Goal: Task Accomplishment & Management: Use online tool/utility

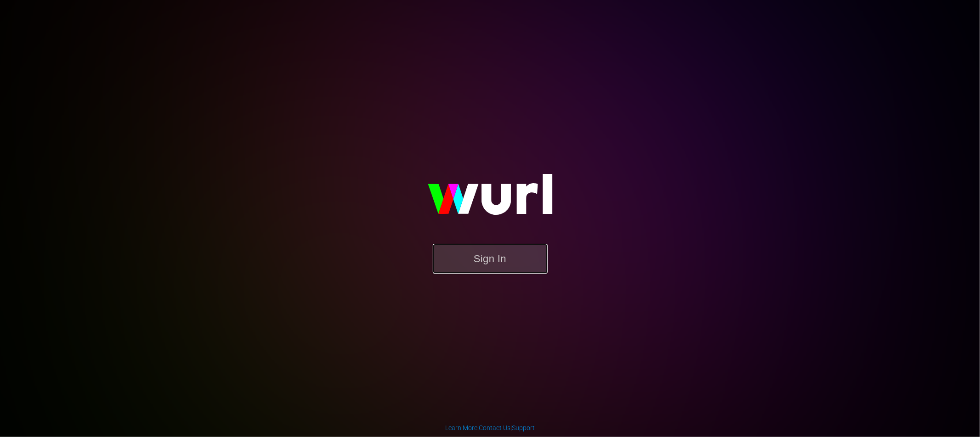
click at [514, 258] on button "Sign In" at bounding box center [490, 259] width 115 height 30
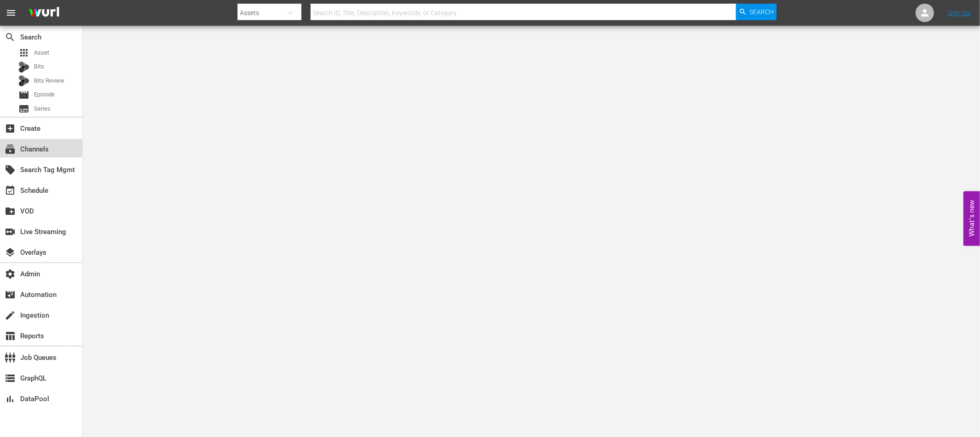
click at [29, 152] on div "subscriptions Channels" at bounding box center [25, 148] width 51 height 8
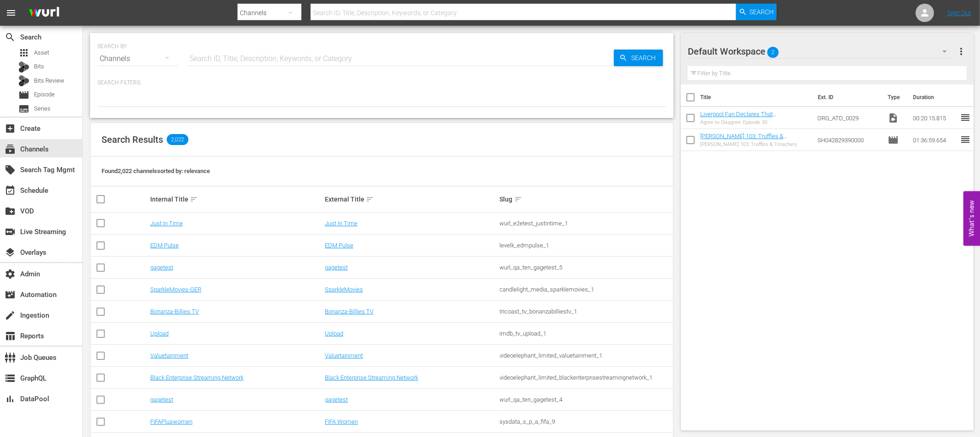
click at [229, 58] on input "text" at bounding box center [400, 59] width 426 height 22
type input "gags"
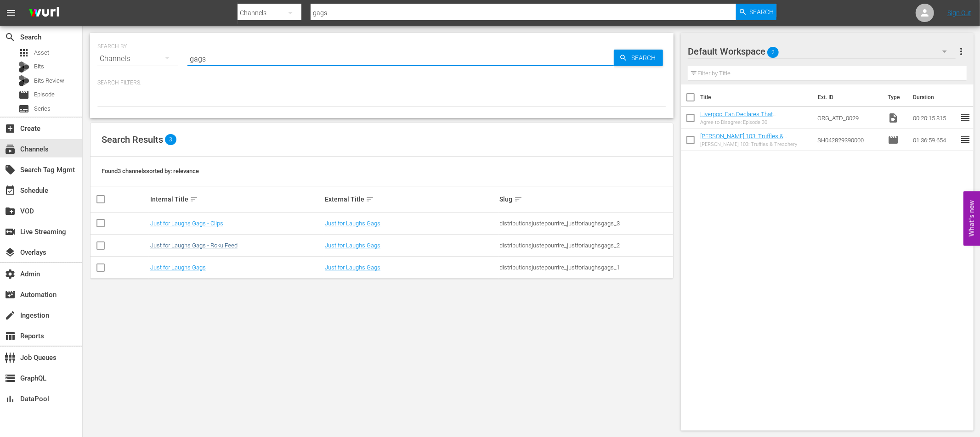
type input "gags"
click at [225, 243] on link "Just for Laughs Gags - Roku Feed" at bounding box center [193, 245] width 87 height 7
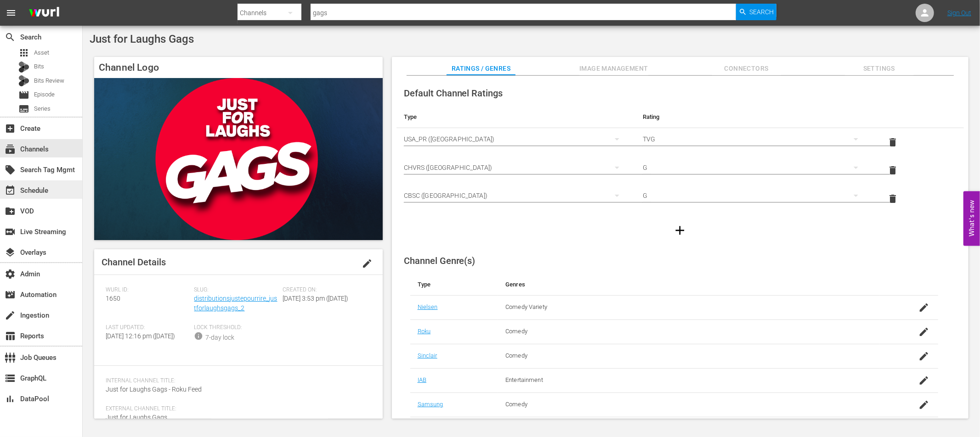
click at [29, 191] on div "event_available Schedule" at bounding box center [25, 189] width 51 height 8
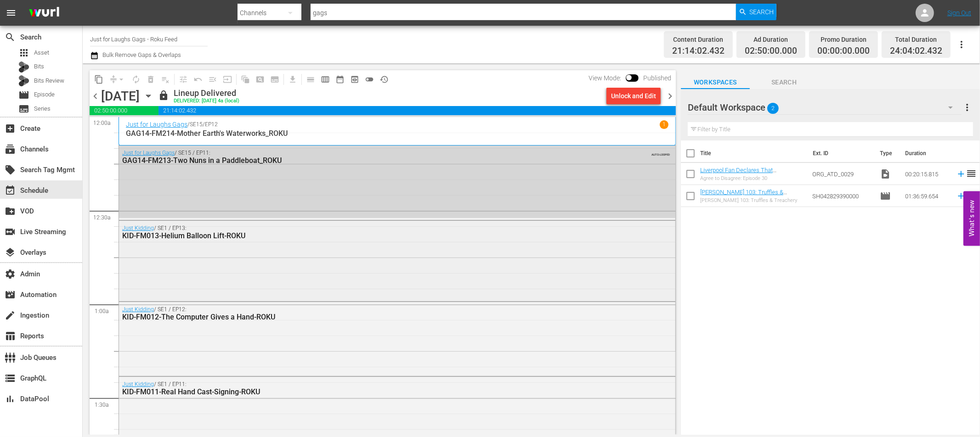
click at [251, 262] on div "Just Kidding / SE1 / EP13: KID-FM013-Helium Balloon Lift-ROKU" at bounding box center [397, 260] width 556 height 79
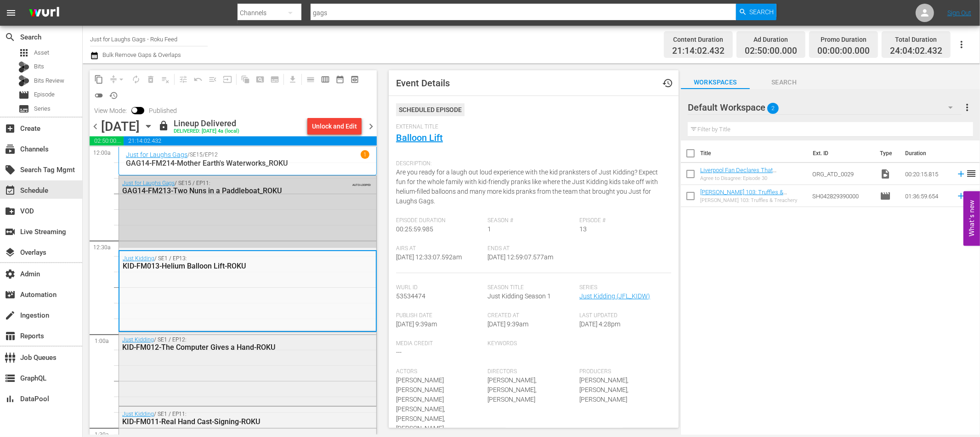
click at [240, 355] on div "Just Kidding / SE1 / EP12: KID-FM012-The Computer Gives a Hand-ROKU" at bounding box center [247, 344] width 257 height 23
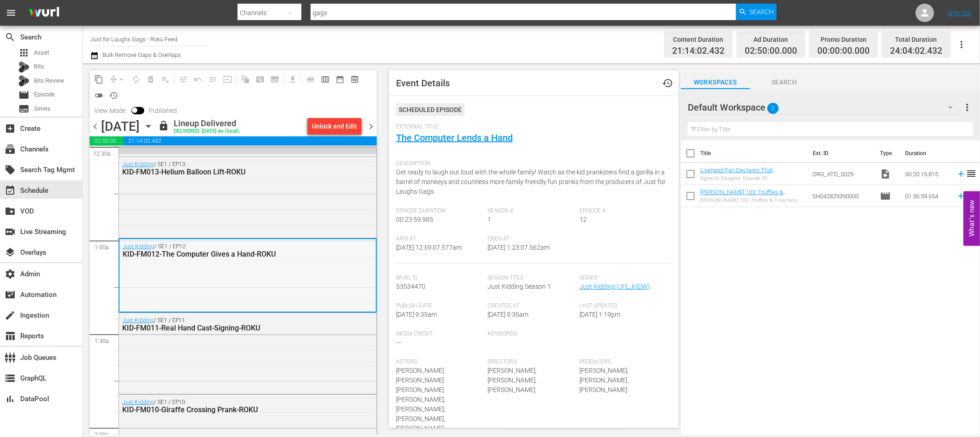
scroll to position [95, 0]
click at [271, 325] on div "KID-FM011-Real Hand Cast-Signing-ROKU" at bounding box center [224, 327] width 204 height 9
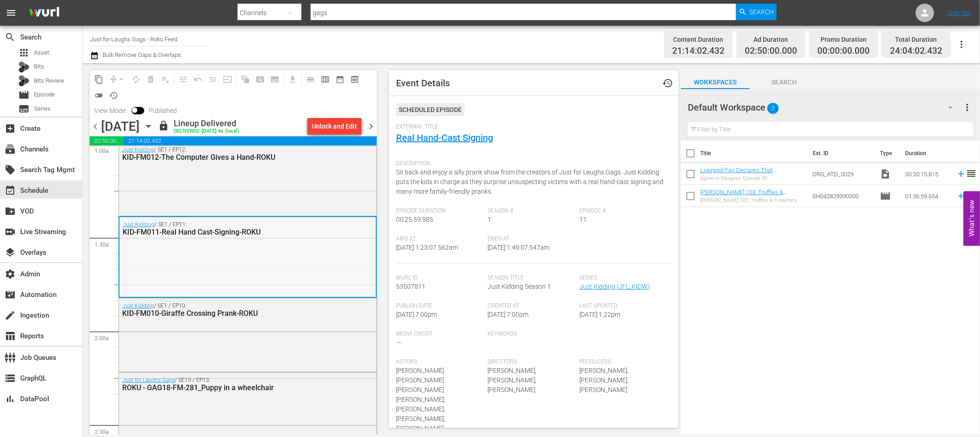
scroll to position [191, 0]
click at [282, 318] on div "Just Kidding / SE1 / EP10: KID-FM010-Giraffe Crossing Prank-ROKU" at bounding box center [247, 309] width 257 height 23
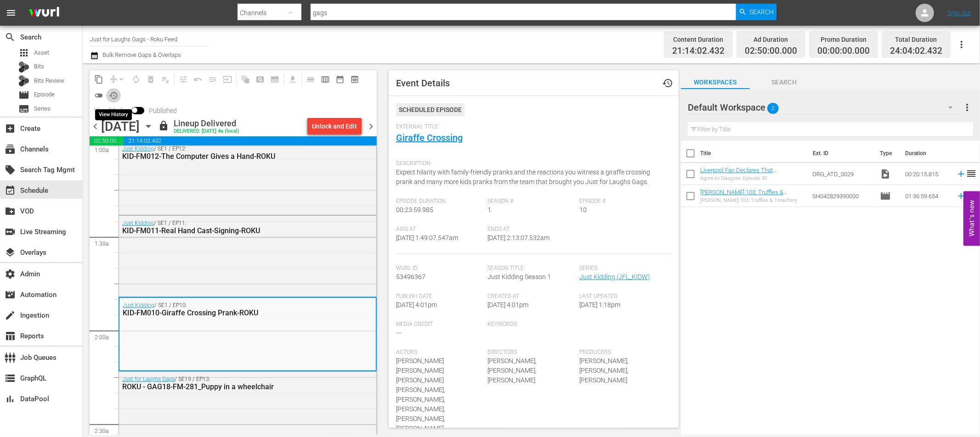
click at [116, 96] on span "history_outlined" at bounding box center [113, 95] width 9 height 9
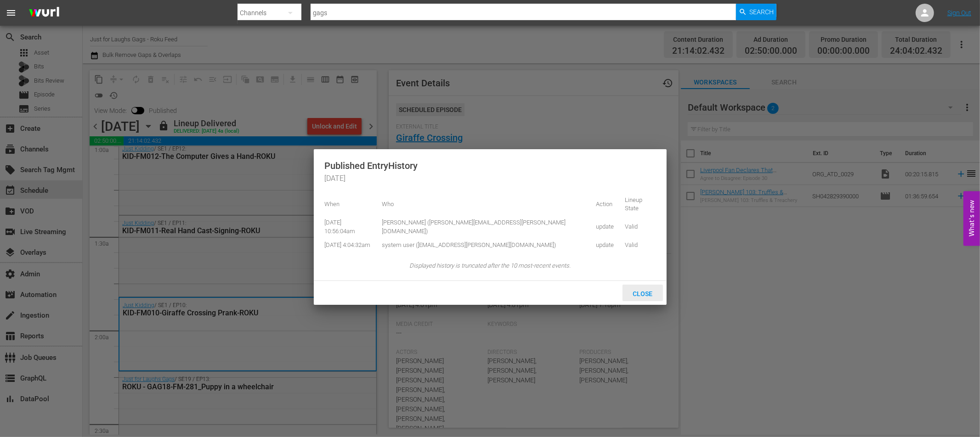
click at [644, 290] on span "Close" at bounding box center [642, 293] width 34 height 7
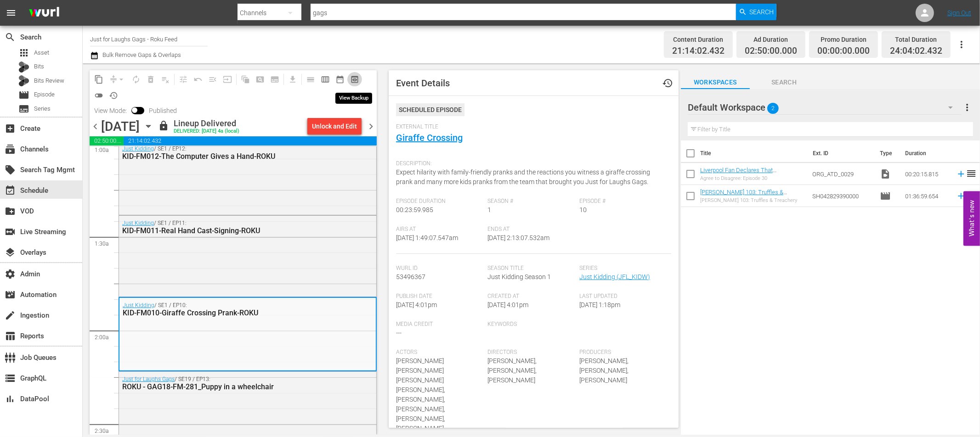
click at [356, 83] on span "preview_outlined" at bounding box center [354, 79] width 9 height 9
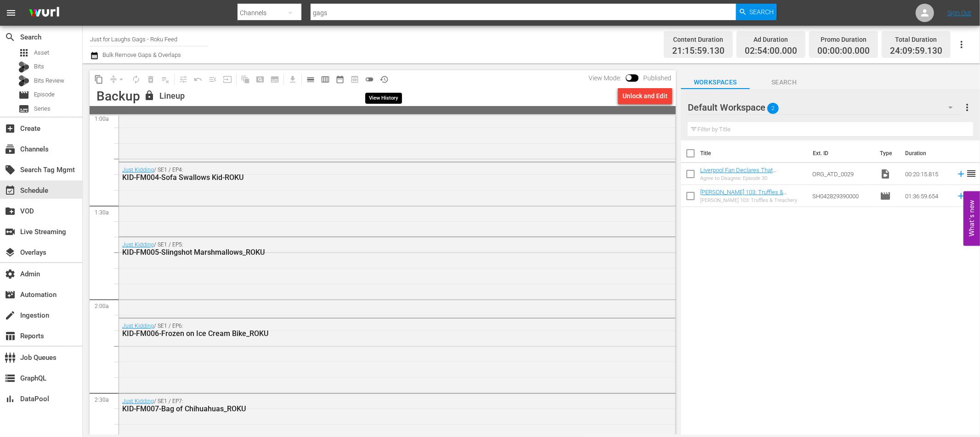
click at [383, 79] on span "history_outlined" at bounding box center [383, 79] width 9 height 9
